Goal: Task Accomplishment & Management: Complete application form

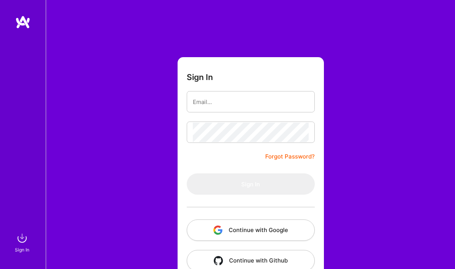
scroll to position [27, 0]
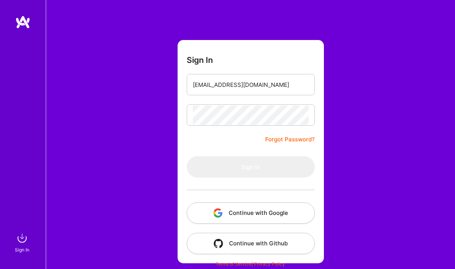
type input "[EMAIL_ADDRESS][DOMAIN_NAME]"
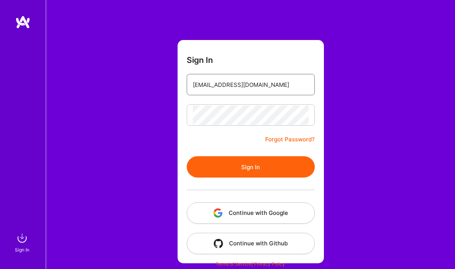
click at [250, 157] on button "Sign In" at bounding box center [251, 166] width 128 height 21
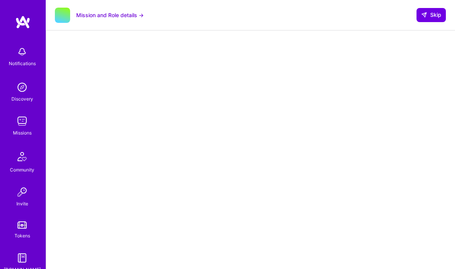
click at [20, 90] on img at bounding box center [21, 87] width 15 height 15
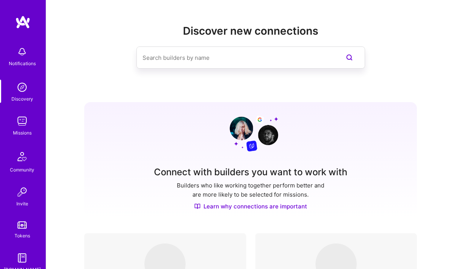
click at [17, 87] on img at bounding box center [21, 87] width 15 height 15
click at [14, 125] on img at bounding box center [21, 121] width 15 height 15
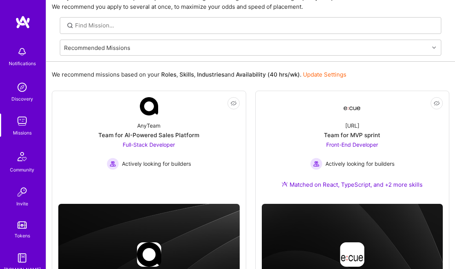
scroll to position [38, 0]
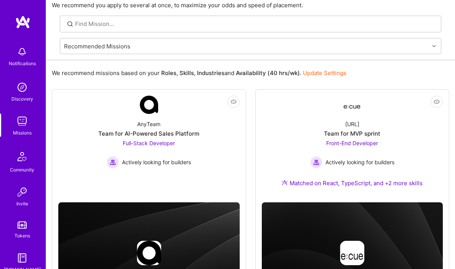
click at [390, 137] on div "[URL] Team for MVP sprint Front-End Developer Actively looking for builders Mat…" at bounding box center [352, 155] width 181 height 82
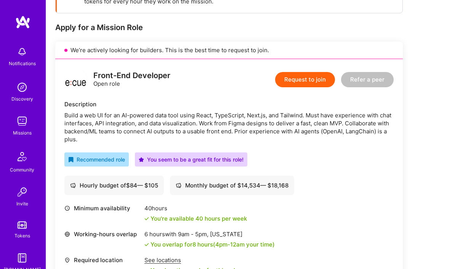
scroll to position [136, 0]
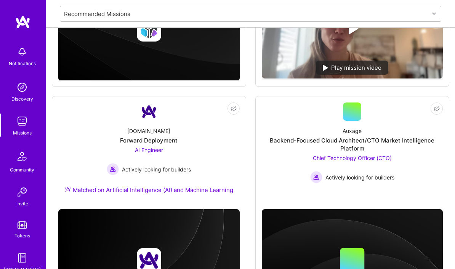
scroll to position [494, 0]
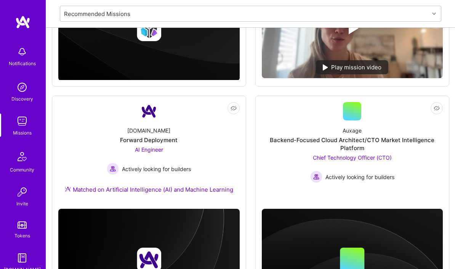
click at [373, 157] on span "Chief Technology Officer (CTO)" at bounding box center [352, 157] width 79 height 6
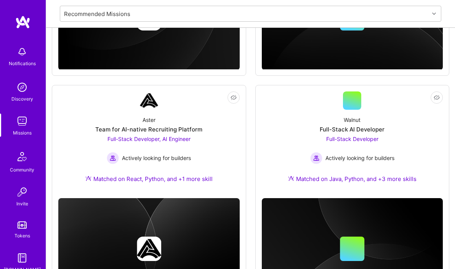
scroll to position [736, 0]
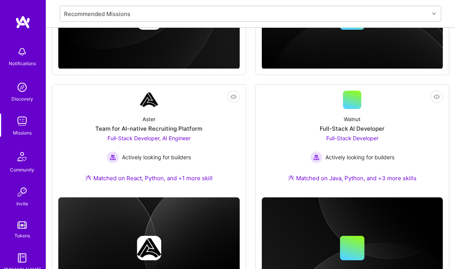
click at [133, 101] on link "Not Interested Aster Team for AI-native Recruiting Platform Full-Stack Develope…" at bounding box center [148, 141] width 181 height 101
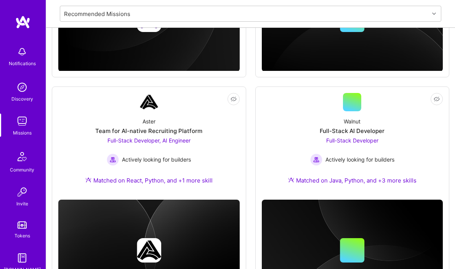
scroll to position [734, 0]
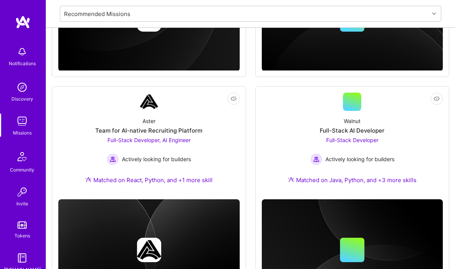
click at [379, 127] on div "Full-Stack AI Developer" at bounding box center [352, 131] width 65 height 8
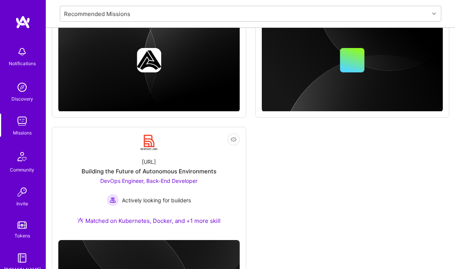
scroll to position [927, 0]
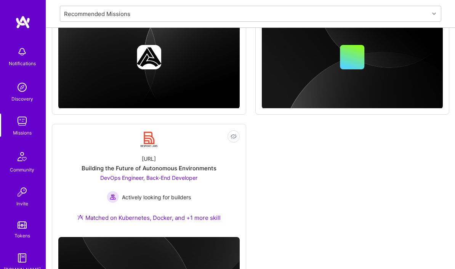
click at [140, 145] on img at bounding box center [149, 139] width 18 height 18
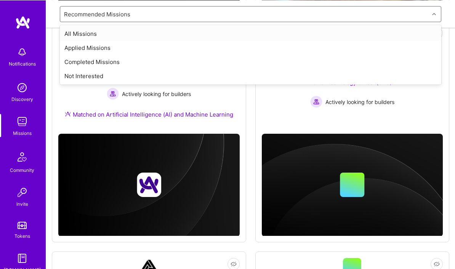
scroll to position [568, 0]
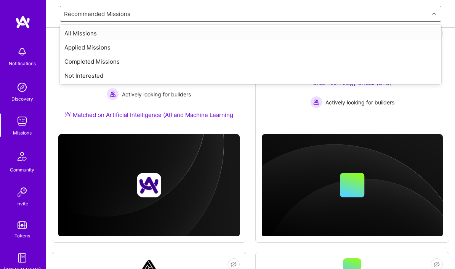
click at [75, 48] on div "Applied Missions" at bounding box center [251, 47] width 382 height 14
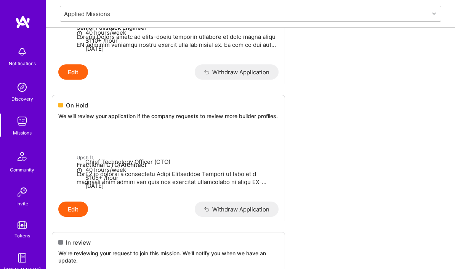
scroll to position [39, 0]
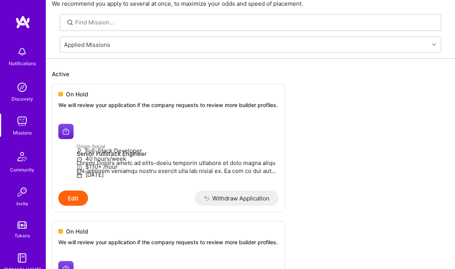
click at [23, 86] on img at bounding box center [21, 87] width 15 height 15
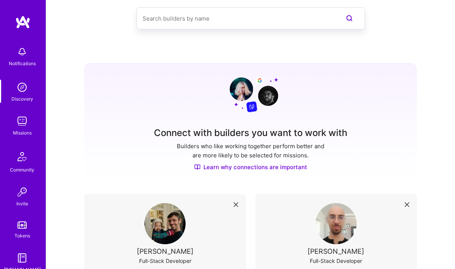
click at [17, 128] on img at bounding box center [21, 121] width 15 height 15
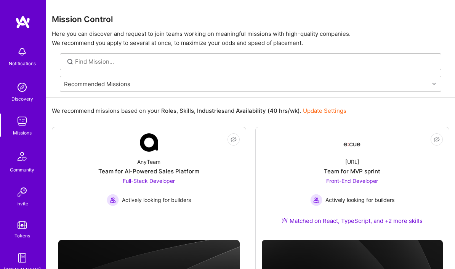
click at [22, 152] on img at bounding box center [22, 157] width 18 height 18
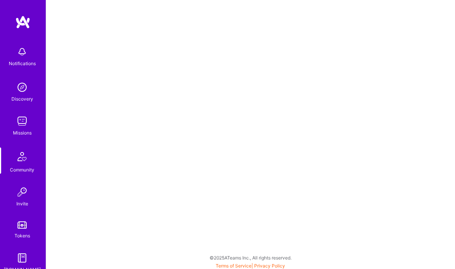
scroll to position [29, 0]
